Goal: Use online tool/utility: Use online tool/utility

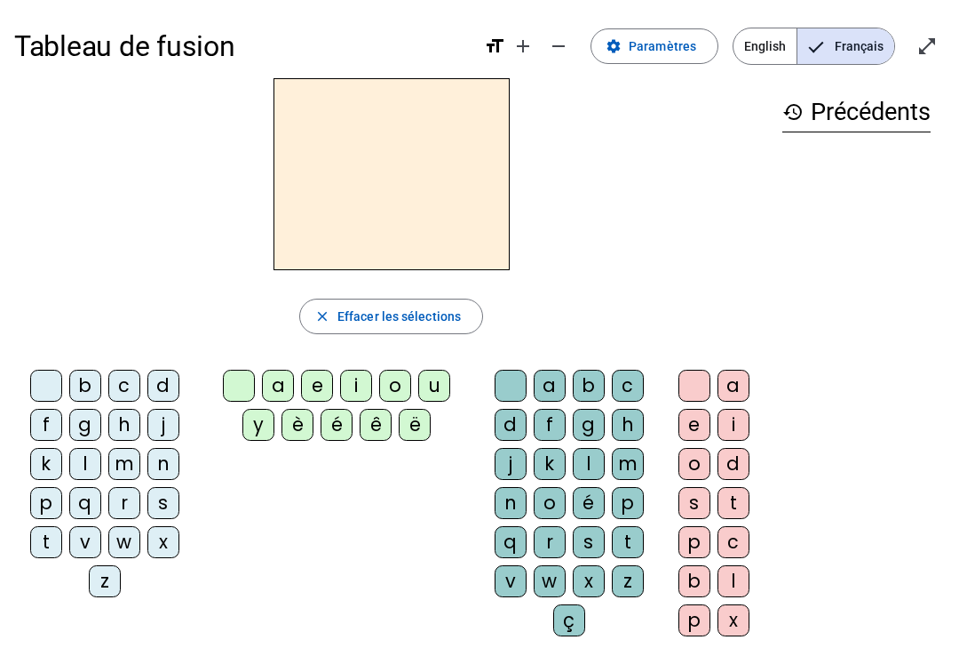
click at [667, 366] on div "a e i o d s t p c b l p x" at bounding box center [717, 506] width 101 height 288
click at [699, 371] on div at bounding box center [695, 386] width 32 height 32
click at [695, 375] on div at bounding box center [695, 386] width 32 height 32
click at [686, 384] on div at bounding box center [695, 386] width 32 height 32
click at [692, 384] on div at bounding box center [695, 386] width 32 height 32
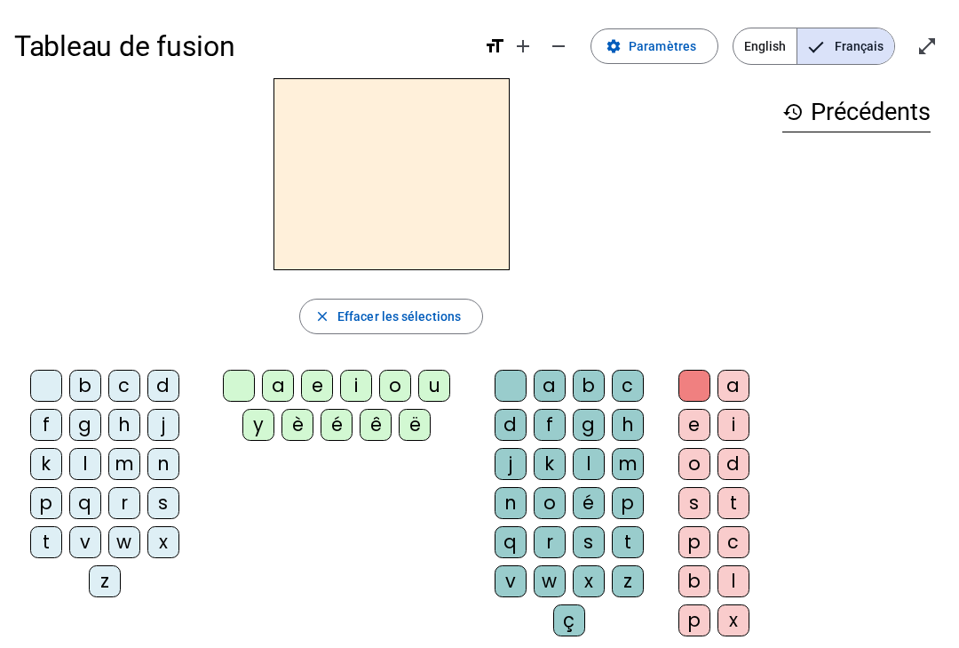
click at [175, 386] on div "d" at bounding box center [163, 386] width 32 height 32
click at [447, 375] on div "u" at bounding box center [434, 386] width 32 height 32
click at [45, 378] on div at bounding box center [46, 386] width 32 height 32
click at [159, 379] on div "d" at bounding box center [163, 386] width 32 height 32
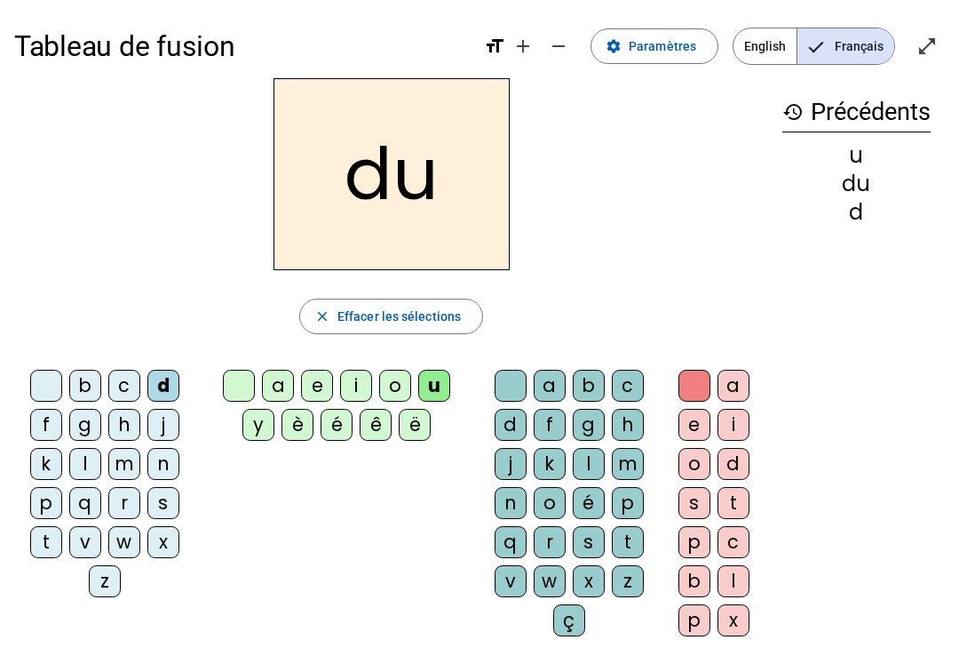
click at [36, 371] on div at bounding box center [46, 386] width 32 height 32
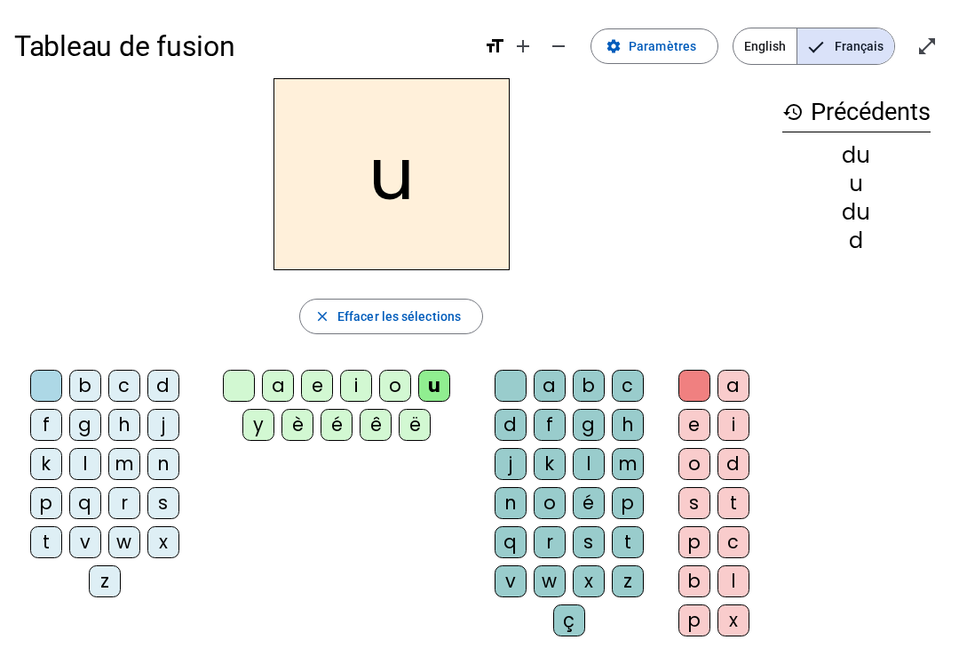
click at [51, 580] on div "b c d f g h j k l m n p q r s t v w x z" at bounding box center [108, 487] width 174 height 235
click at [51, 537] on div "t" at bounding box center [46, 542] width 32 height 32
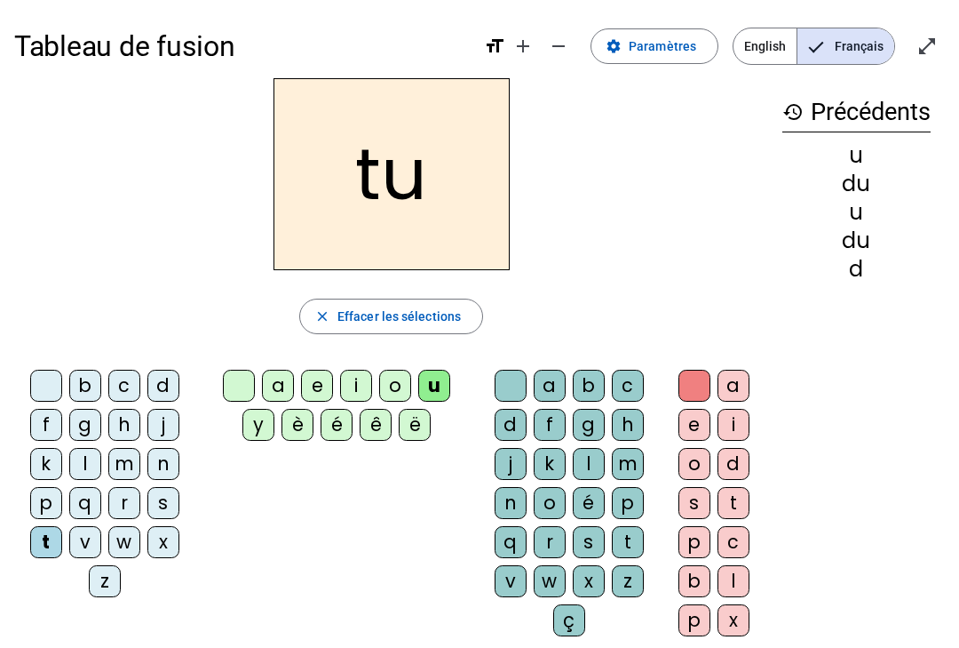
click at [281, 378] on div "a" at bounding box center [278, 386] width 32 height 32
click at [323, 381] on div "e" at bounding box center [317, 386] width 32 height 32
click at [165, 387] on div "d" at bounding box center [163, 386] width 32 height 32
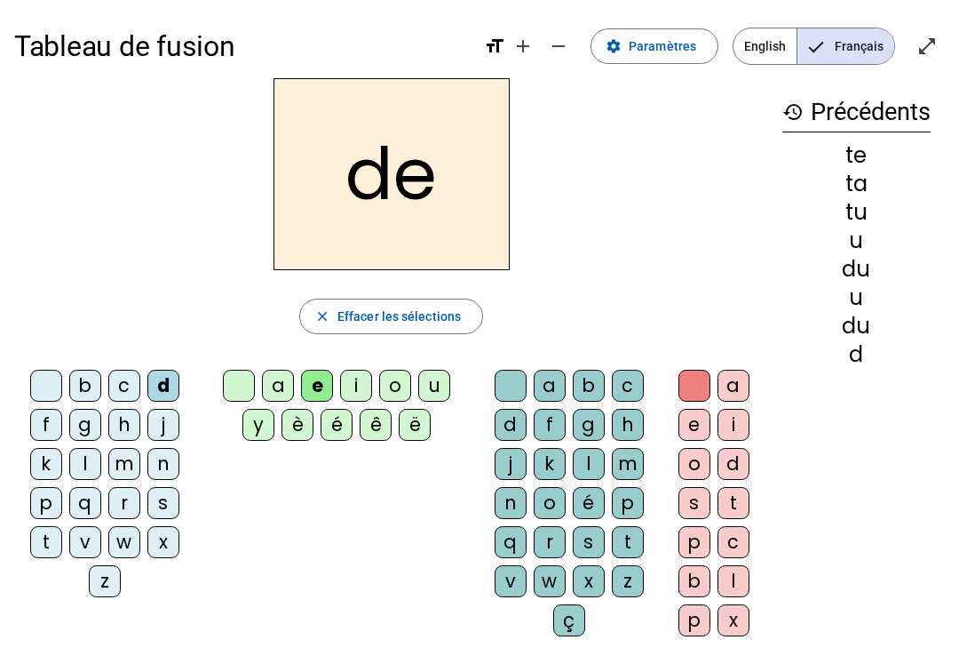
click at [931, 565] on div "history Précédents te ta tu u du u du d" at bounding box center [856, 350] width 177 height 544
click at [57, 416] on div "f" at bounding box center [46, 425] width 32 height 32
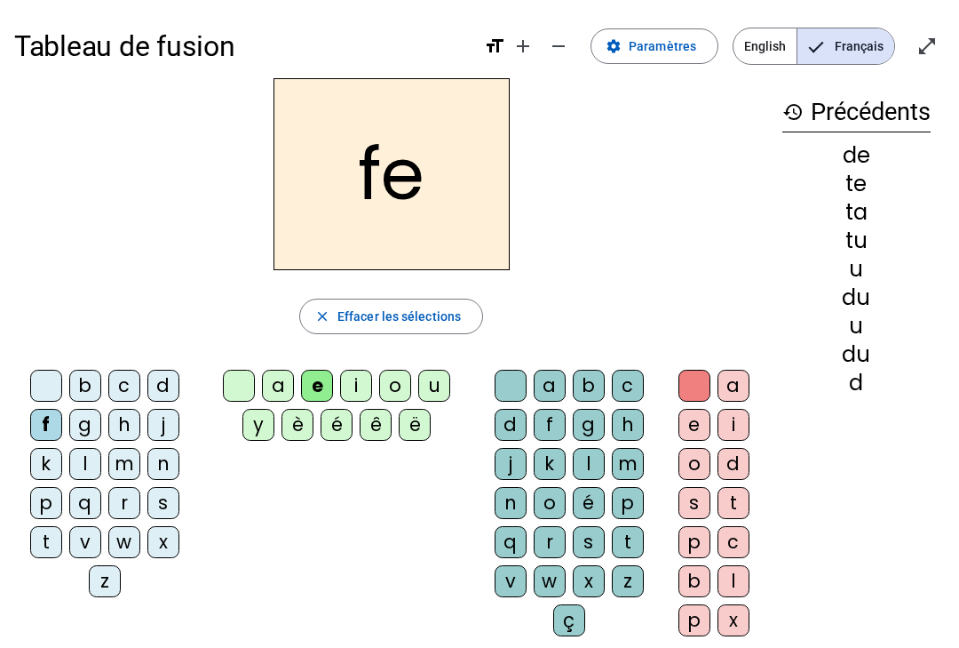
click at [91, 416] on div "g" at bounding box center [85, 425] width 32 height 32
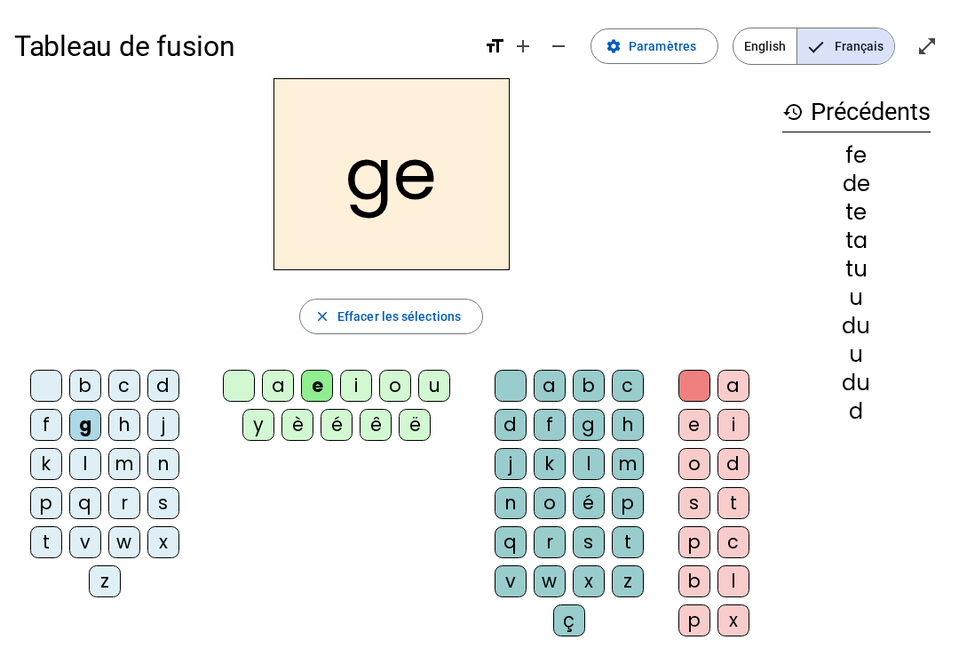
click at [169, 424] on div "j" at bounding box center [163, 425] width 32 height 32
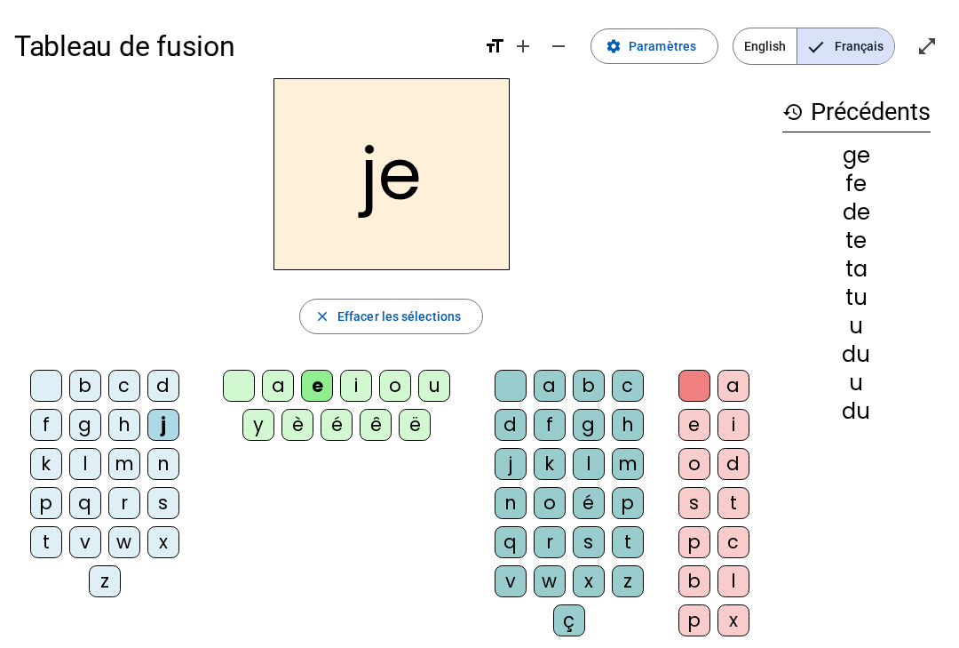
click at [129, 464] on div "m" at bounding box center [124, 464] width 32 height 32
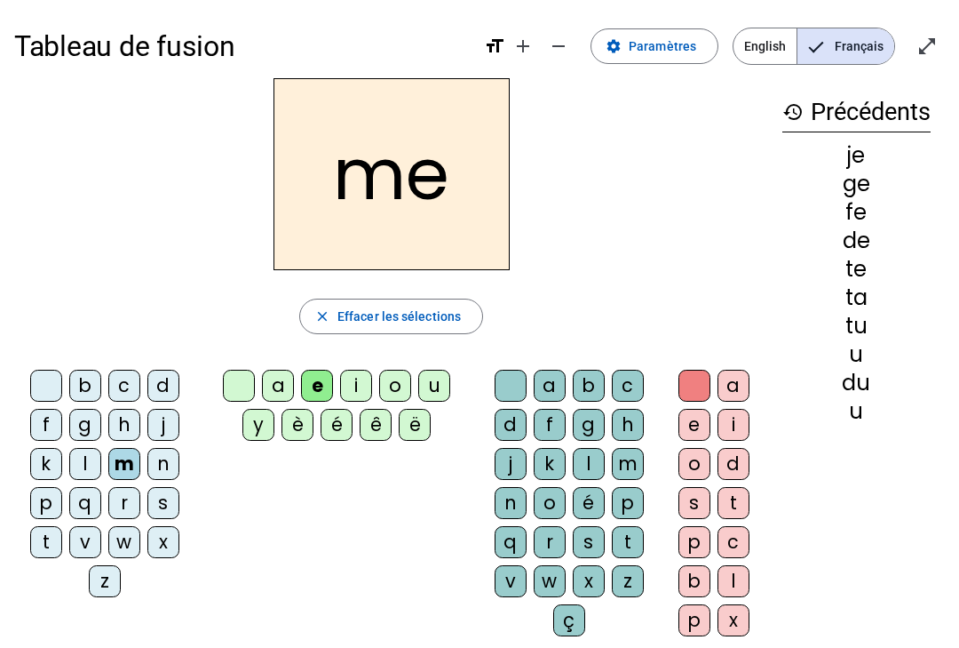
click at [272, 372] on div "a" at bounding box center [278, 386] width 32 height 32
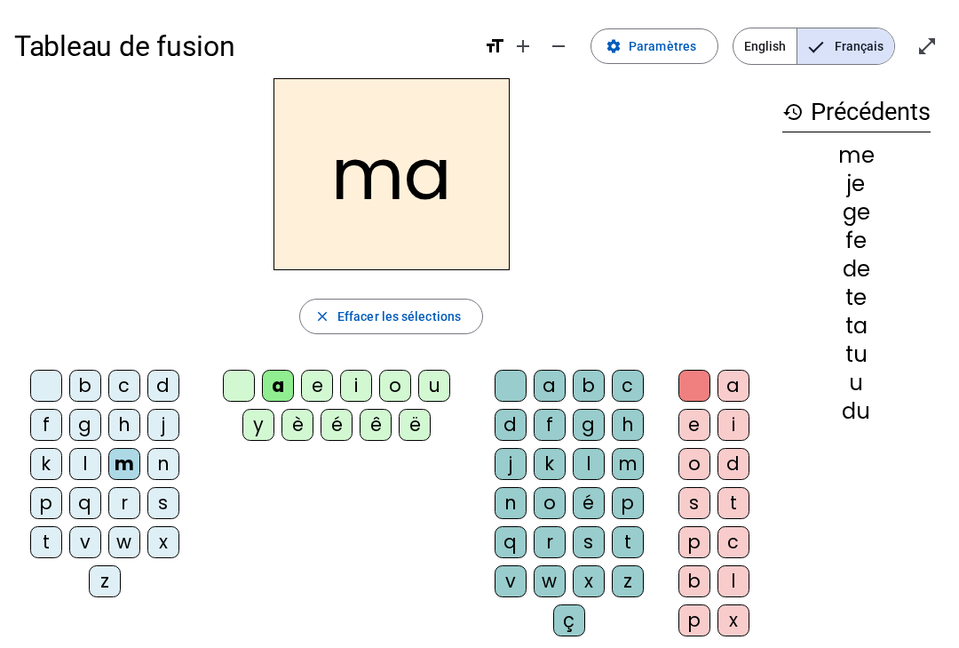
click at [740, 574] on div "l" at bounding box center [734, 581] width 32 height 32
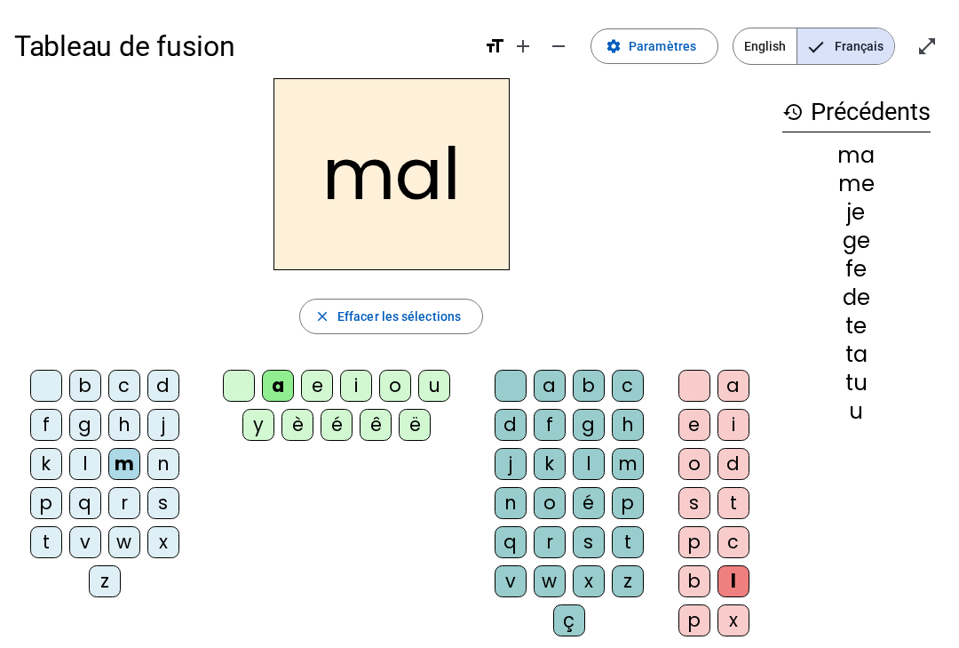
click at [600, 465] on div "l" at bounding box center [589, 464] width 32 height 32
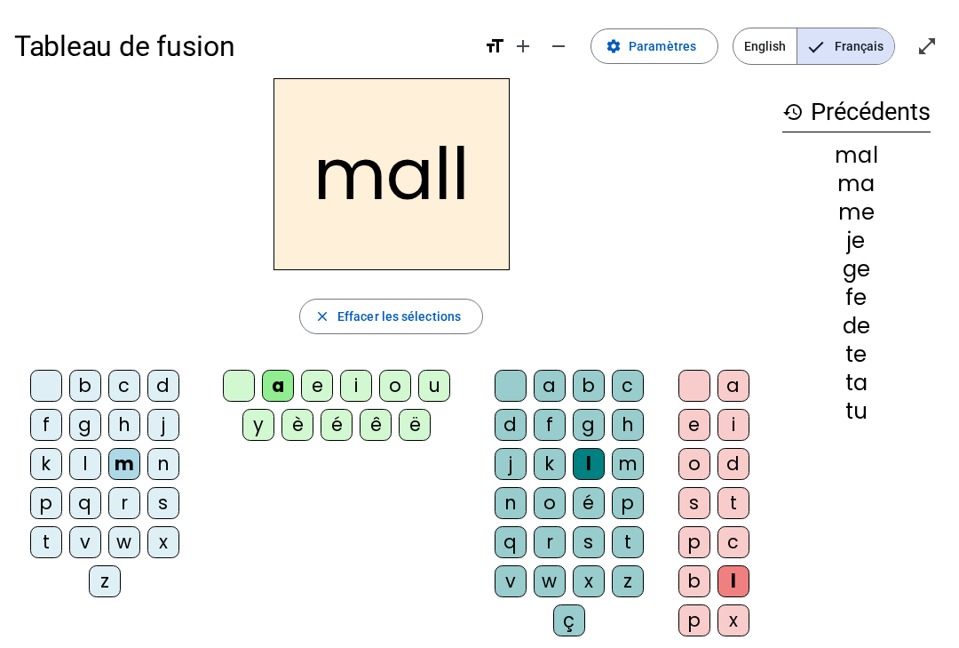
click at [698, 378] on div at bounding box center [695, 386] width 32 height 32
